Goal: Information Seeking & Learning: Learn about a topic

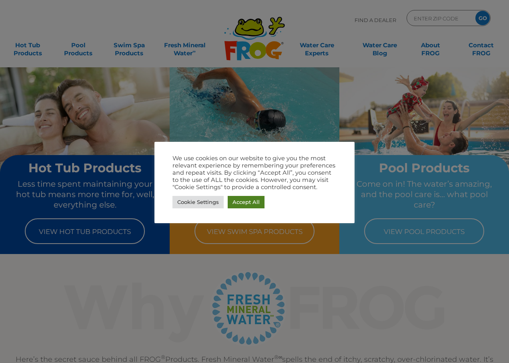
click at [257, 201] on link "Accept All" at bounding box center [246, 202] width 37 height 12
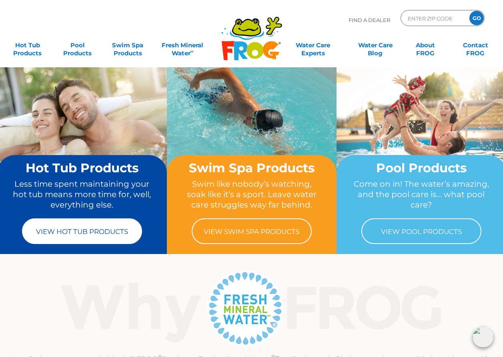
click at [130, 234] on link "View Hot Tub Products" at bounding box center [82, 231] width 120 height 26
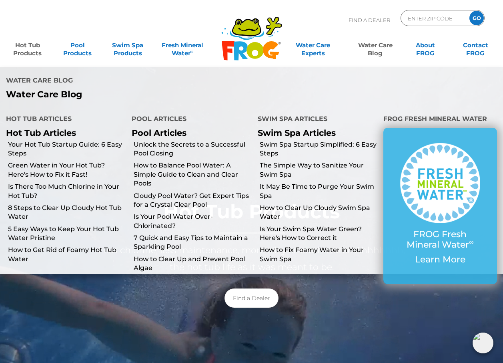
click at [376, 51] on link "Water Care Blog" at bounding box center [375, 45] width 39 height 16
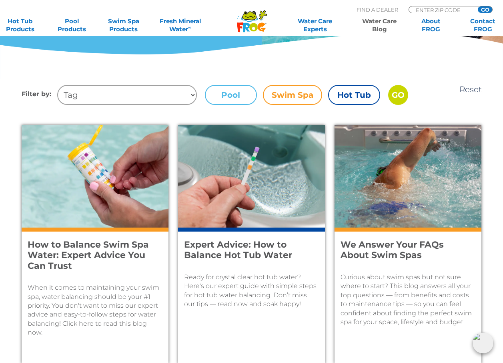
scroll to position [240, 0]
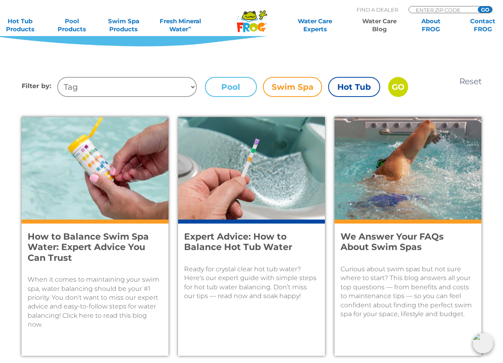
click at [346, 88] on label "Hot Tub" at bounding box center [354, 87] width 52 height 20
click at [0, 0] on input "Hot Tub" at bounding box center [0, 0] width 0 height 0
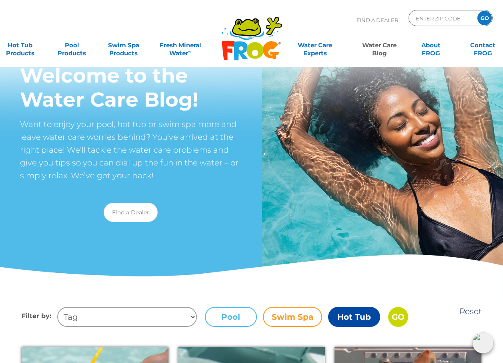
scroll to position [0, 0]
